Goal: Task Accomplishment & Management: Complete application form

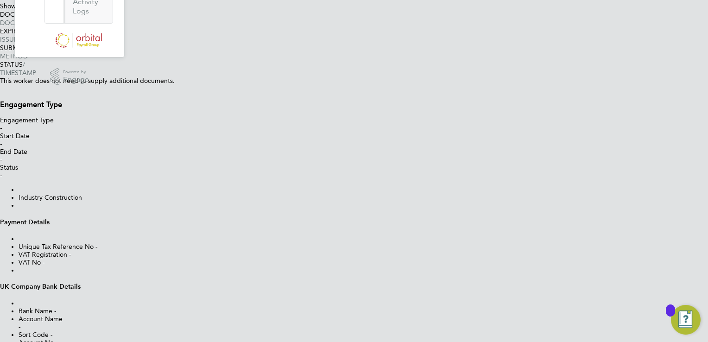
scroll to position [463, 0]
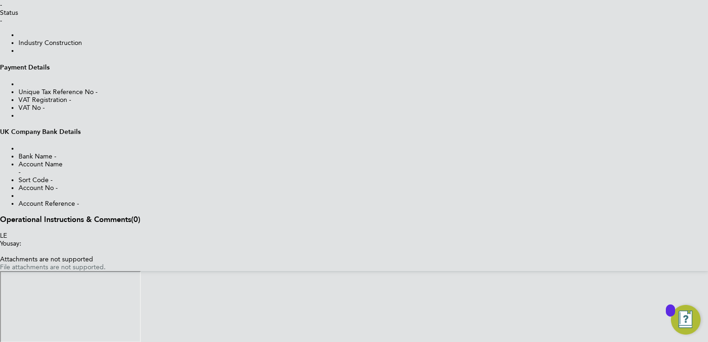
click at [0, 25] on icon at bounding box center [0, 25] width 0 height 0
click at [502, 341] on li "Add Engagement Type" at bounding box center [363, 342] width 689 height 0
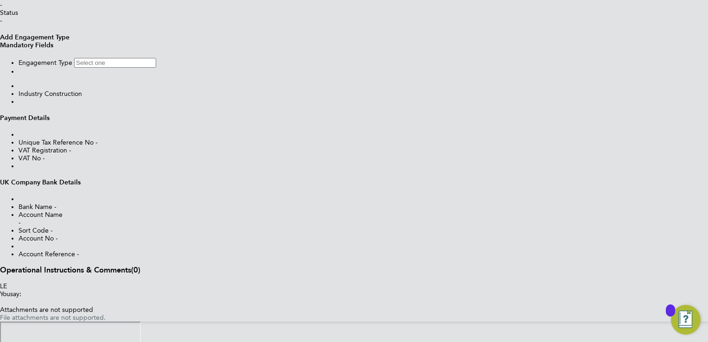
click at [426, 68] on li "Engagement Type" at bounding box center [363, 63] width 689 height 10
click at [156, 68] on input at bounding box center [115, 63] width 82 height 10
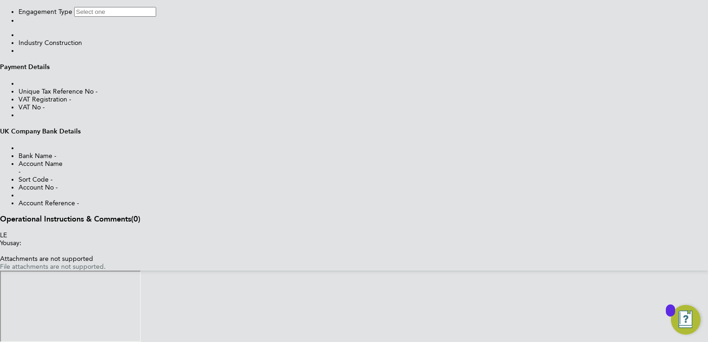
click at [346, 341] on li "PAYE Direct" at bounding box center [363, 342] width 689 height 0
type input "PAYE Direct"
click at [345, 341] on li "PAYE Umbrella" at bounding box center [363, 342] width 689 height 0
type input "PAYE Umbrella"
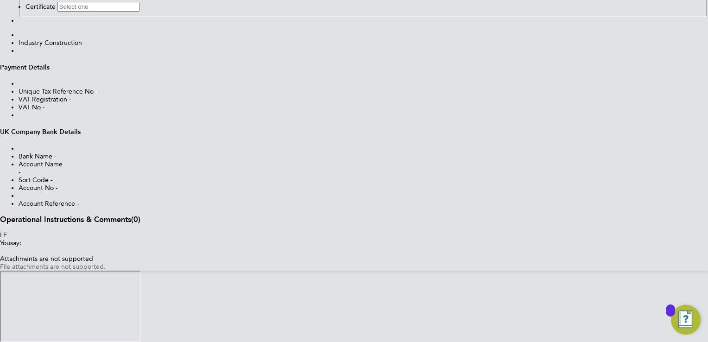
click at [0, 341] on span "26" at bounding box center [0, 342] width 0 height 0
type input "[DATE]"
click at [139, 12] on input at bounding box center [98, 7] width 82 height 10
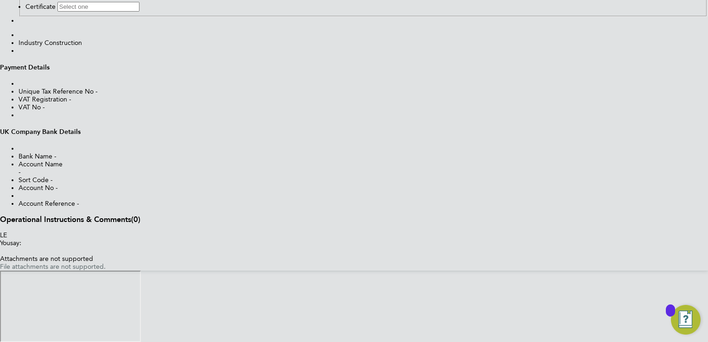
click at [337, 341] on li "Don't know" at bounding box center [363, 342] width 689 height 0
type input "Don't know"
click at [20, 23] on button "Add Engagement Type" at bounding box center [20, 23] width 0 height 0
